Goal: Information Seeking & Learning: Learn about a topic

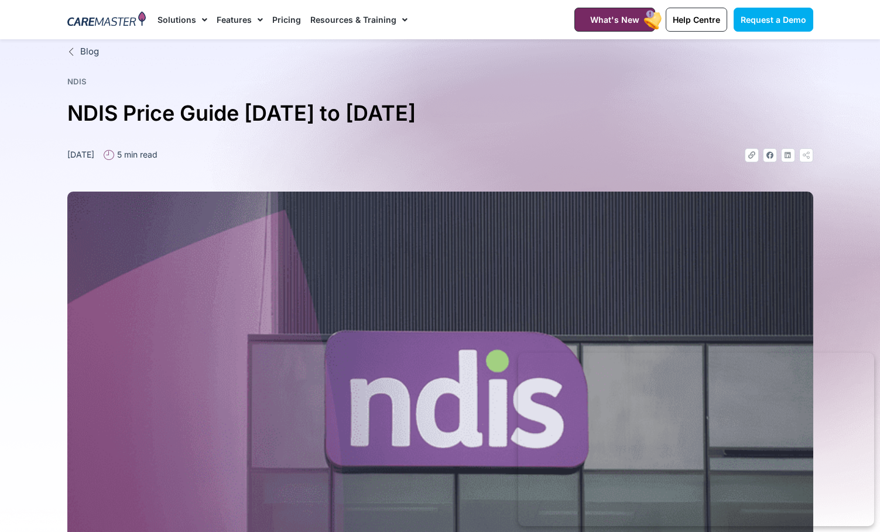
click at [288, 19] on link "Pricing" at bounding box center [286, 19] width 29 height 39
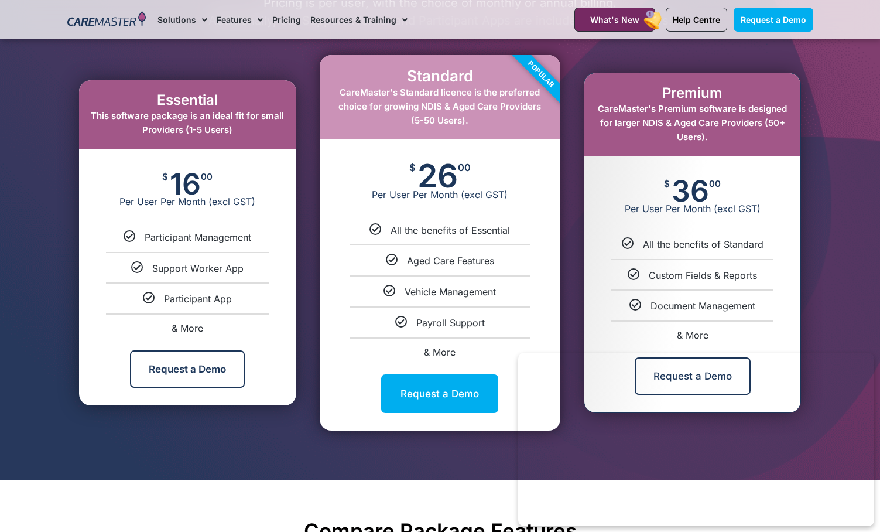
scroll to position [644, 0]
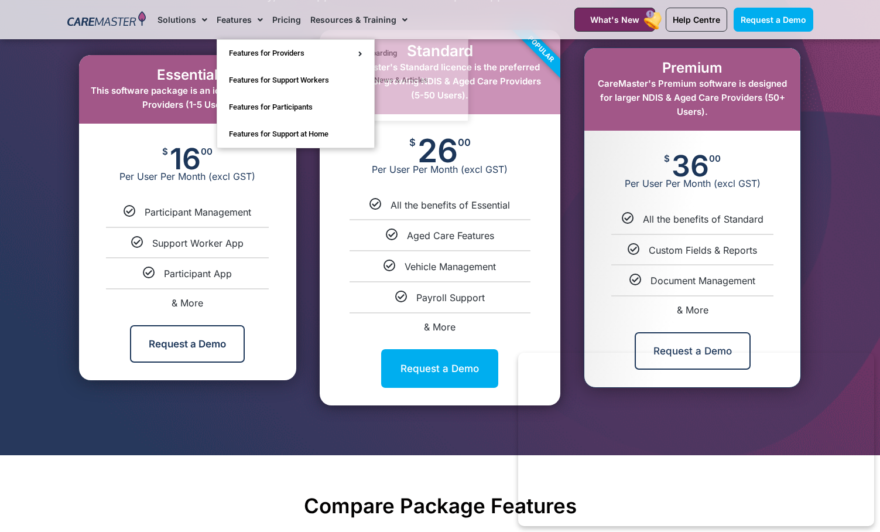
click at [247, 19] on link "Features" at bounding box center [240, 19] width 46 height 39
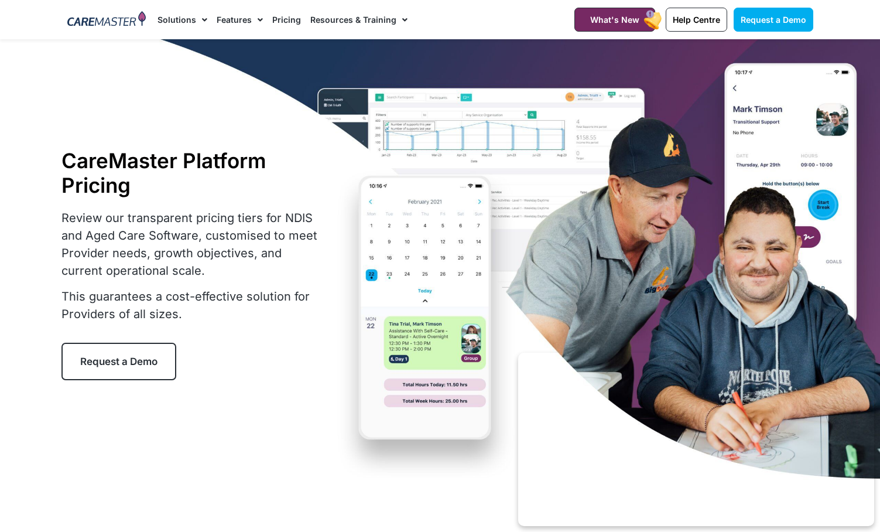
click at [248, 20] on link "Features" at bounding box center [240, 19] width 46 height 39
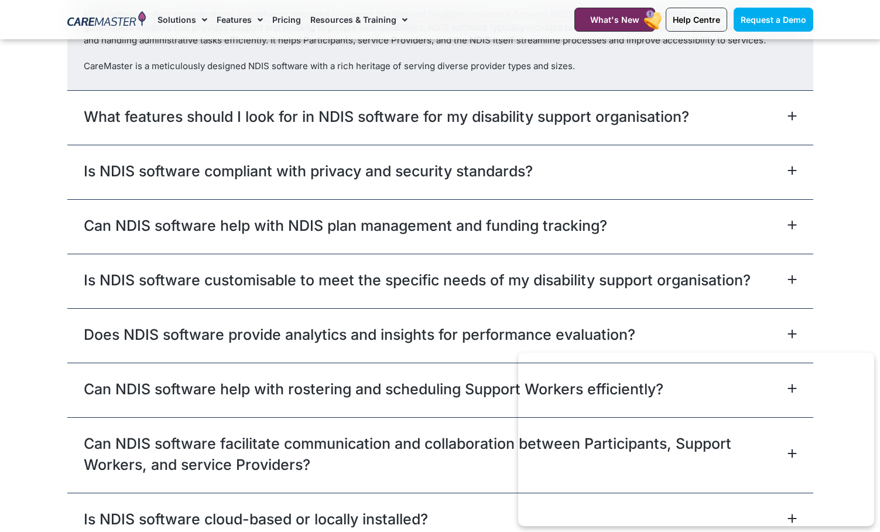
scroll to position [3631, 0]
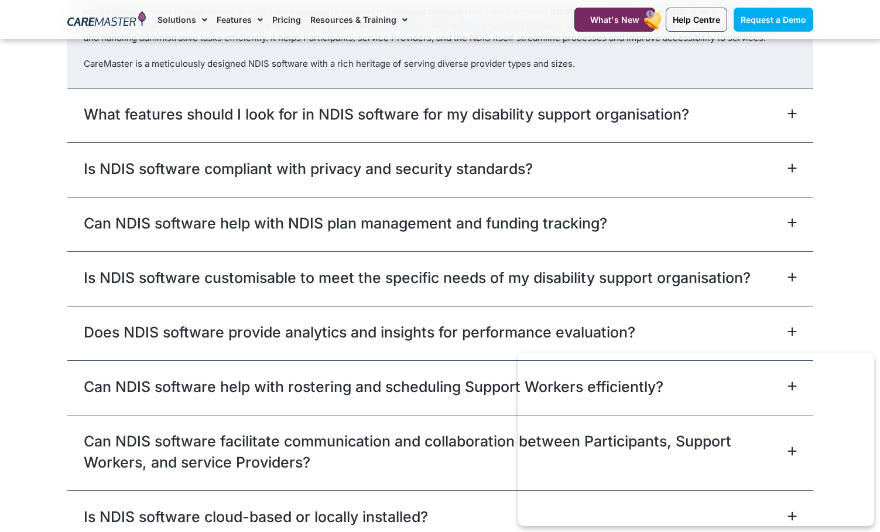
click at [789, 227] on icon at bounding box center [792, 222] width 9 height 9
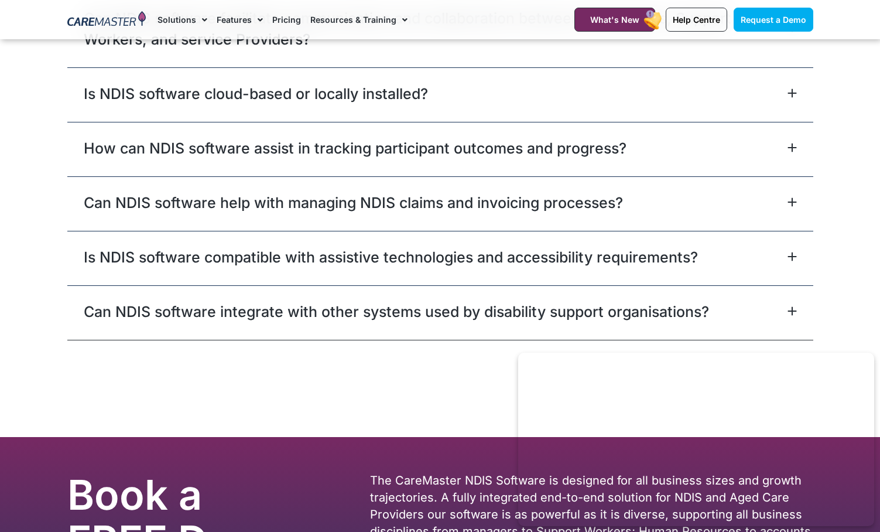
scroll to position [4099, 0]
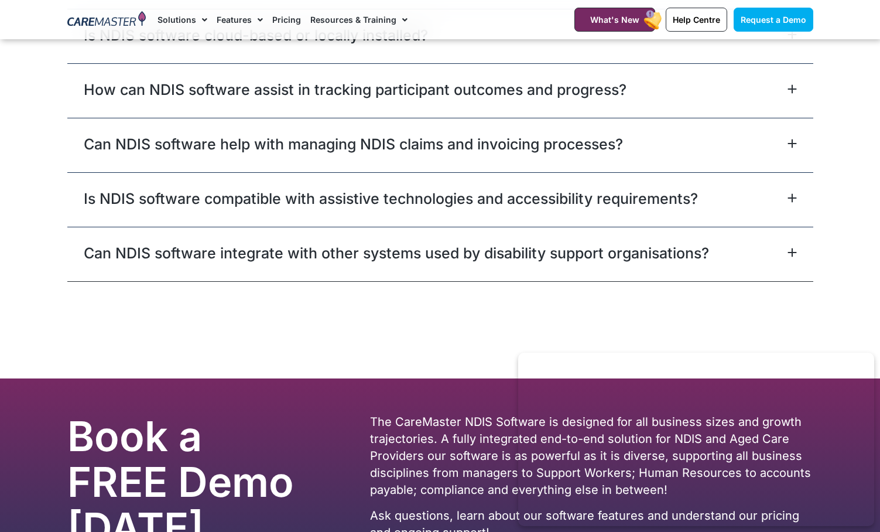
click at [703, 170] on div "Can NDIS software help with managing NDIS claims and invoicing processes?" at bounding box center [440, 145] width 746 height 54
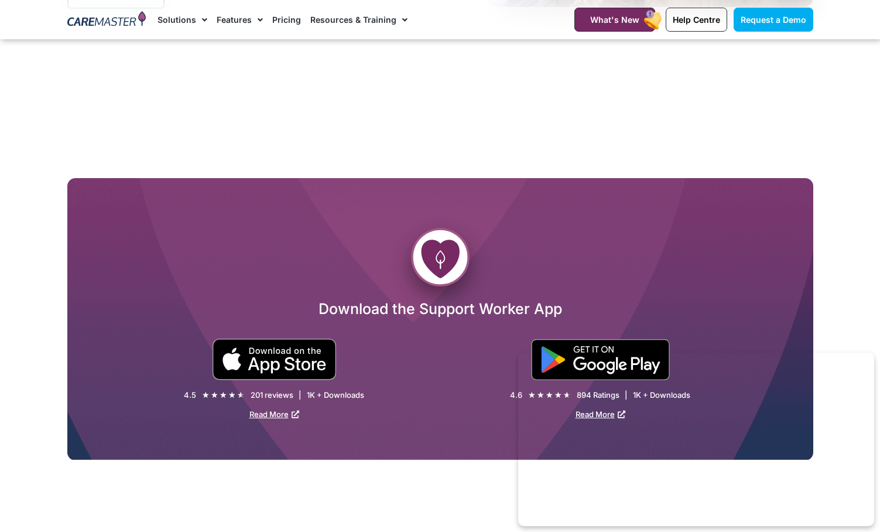
scroll to position [1805, 0]
